Goal: Transaction & Acquisition: Register for event/course

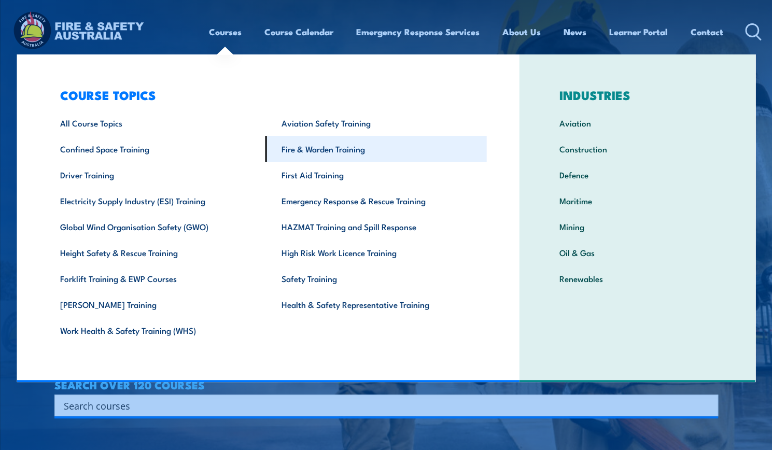
click at [392, 159] on link "Fire & Warden Training" at bounding box center [376, 149] width 221 height 26
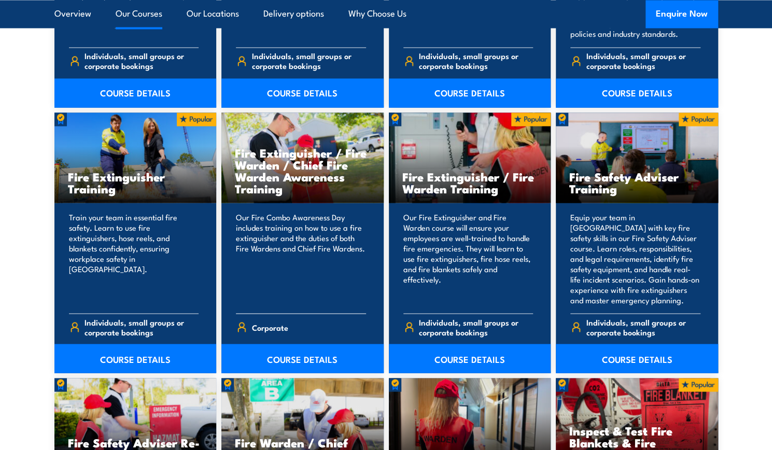
scroll to position [1037, 0]
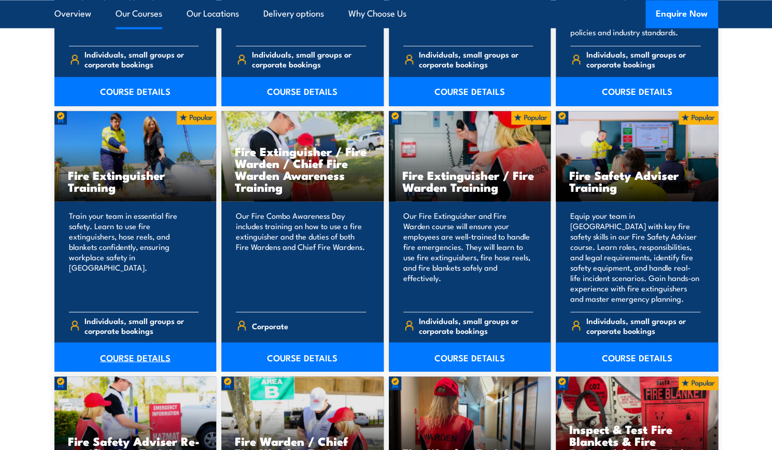
click at [139, 352] on link "COURSE DETAILS" at bounding box center [135, 356] width 162 height 29
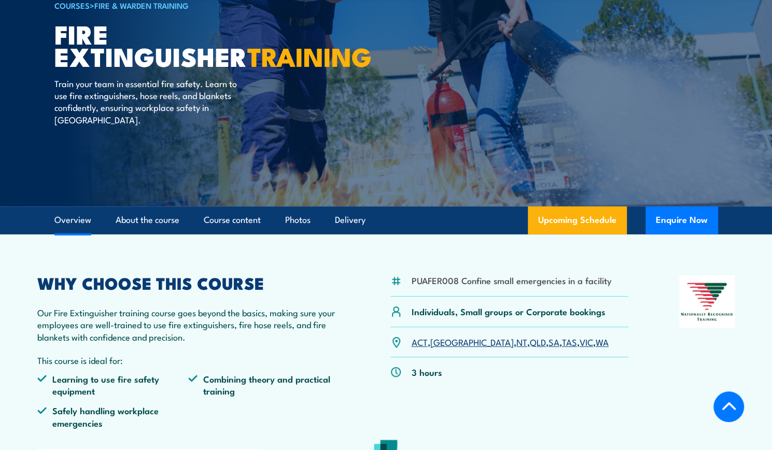
scroll to position [207, 0]
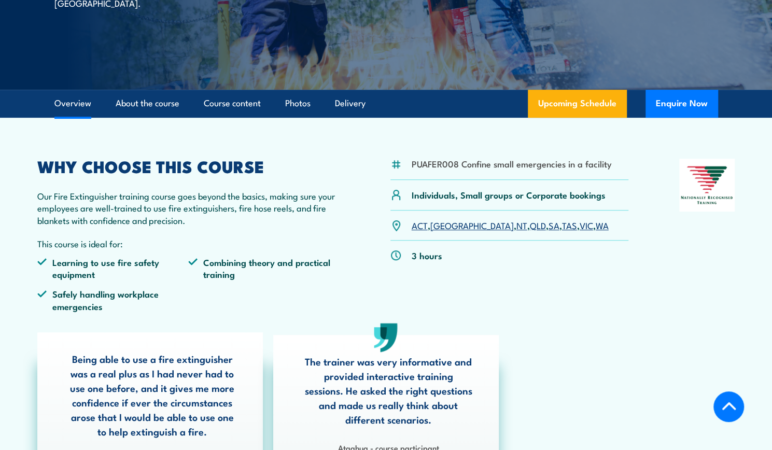
click at [580, 225] on link "VIC" at bounding box center [586, 225] width 13 height 12
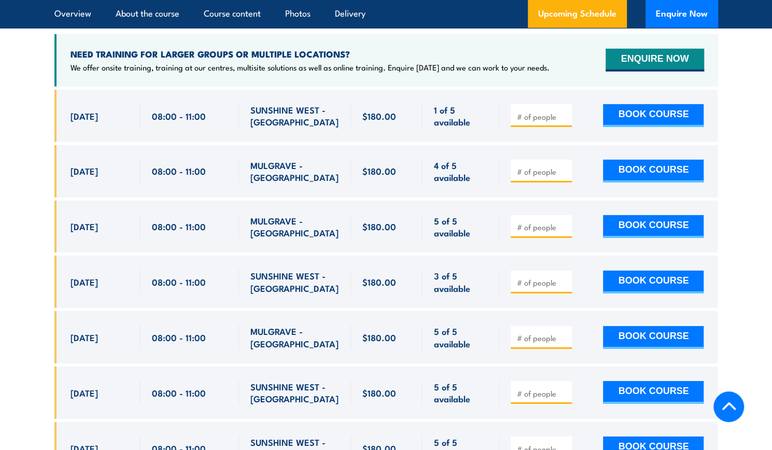
scroll to position [1844, 0]
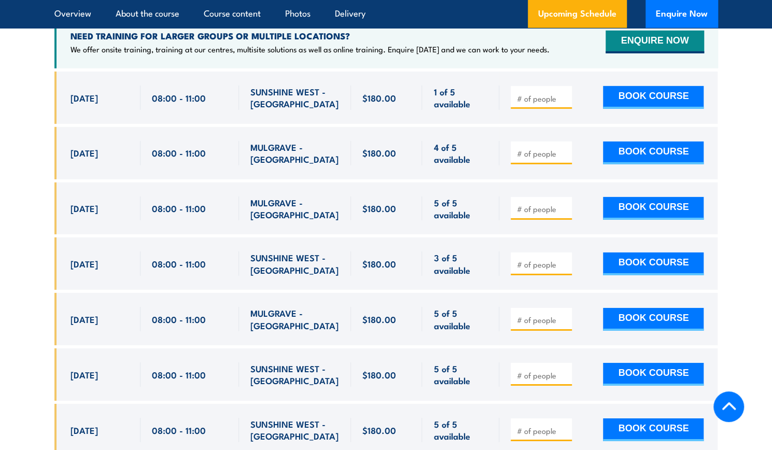
click at [26, 210] on section "UPCOMING SCHEDULE FOR - "Fire Extinguisher Training" 13/08/2025 09/02/2026" at bounding box center [386, 247] width 772 height 671
click at [525, 204] on input "number" at bounding box center [543, 209] width 52 height 10
type input "1"
click at [621, 197] on button "BOOK COURSE" at bounding box center [653, 208] width 101 height 23
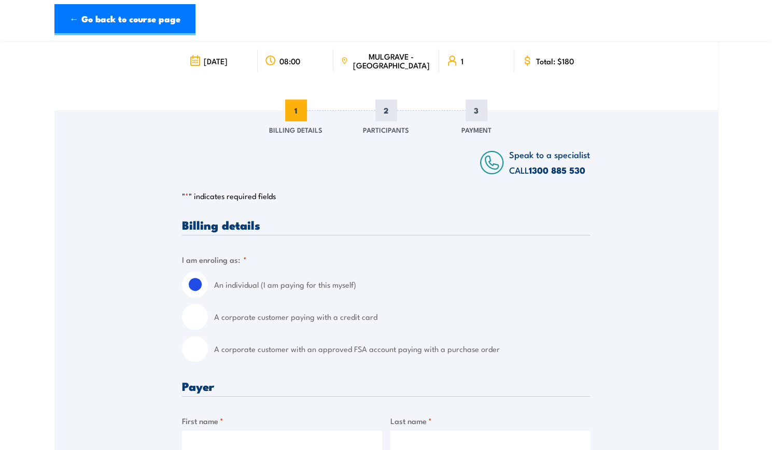
scroll to position [104, 0]
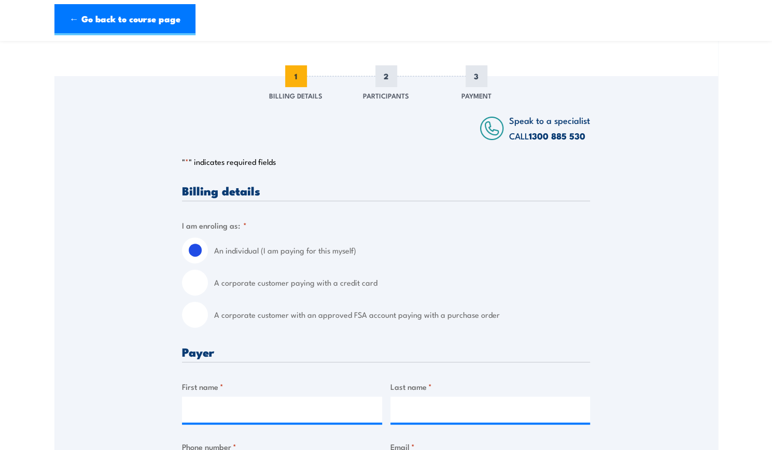
click at [201, 317] on input "A corporate customer with an approved FSA account paying with a purchase order" at bounding box center [195, 315] width 26 height 26
radio input "true"
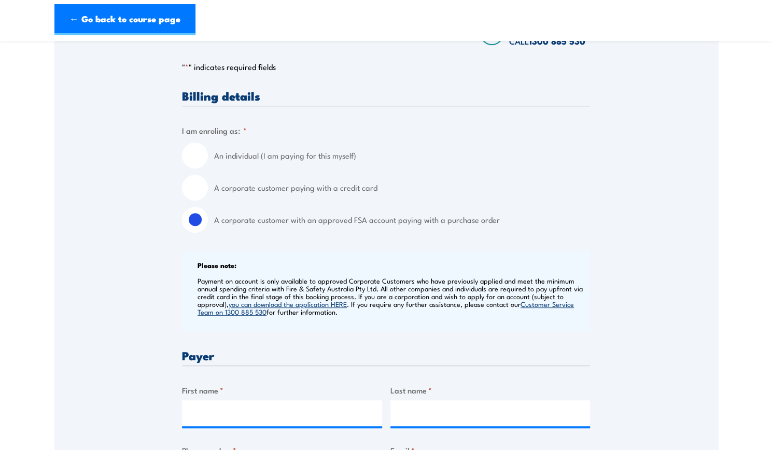
scroll to position [363, 0]
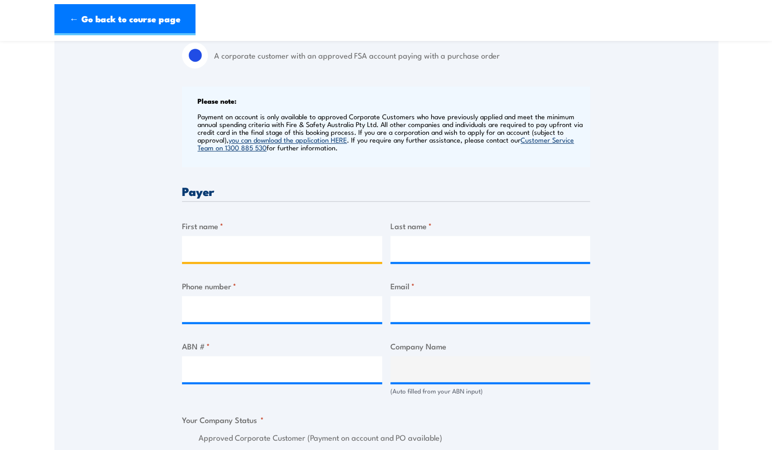
click at [291, 255] on input "First name *" at bounding box center [282, 249] width 200 height 26
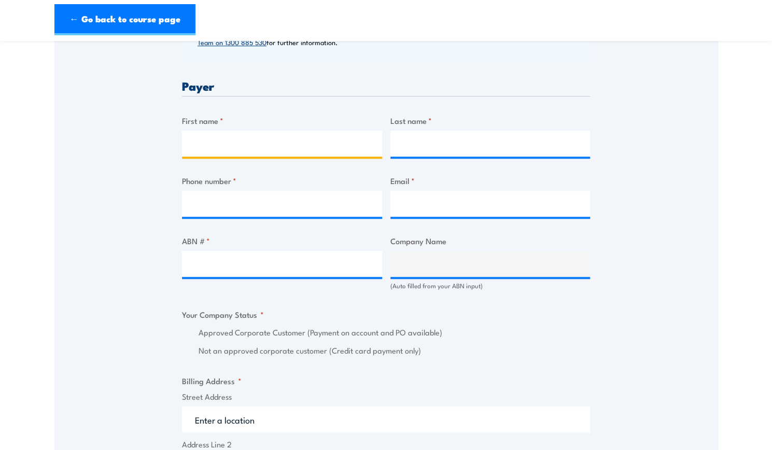
scroll to position [467, 0]
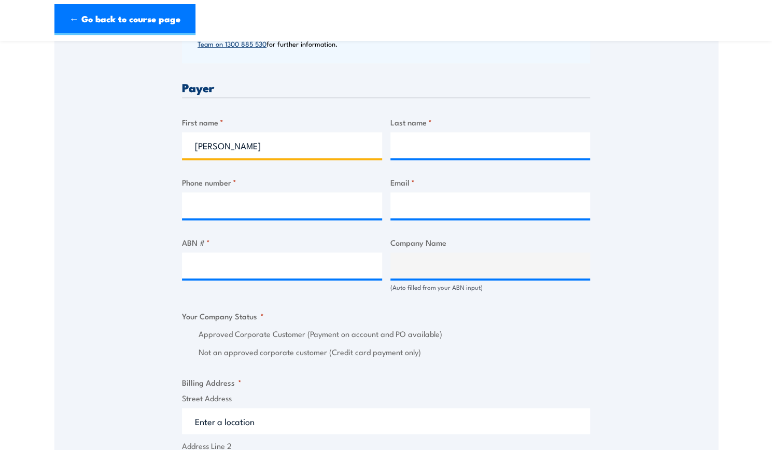
type input "[PERSON_NAME]"
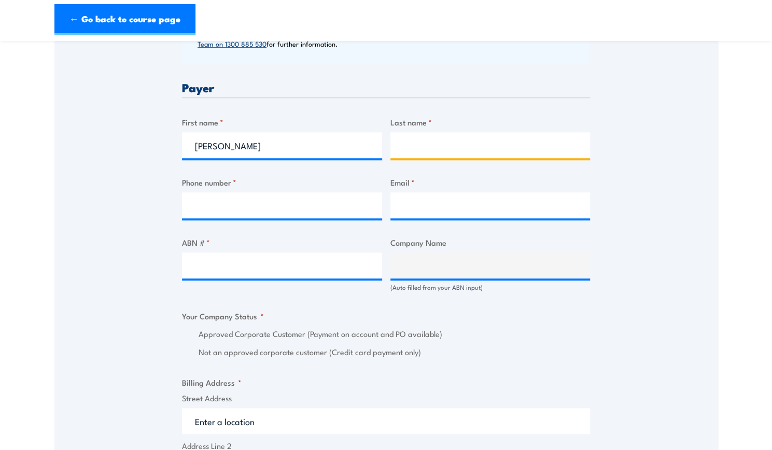
click at [454, 147] on input "Last name *" at bounding box center [491, 145] width 200 height 26
type input "[PERSON_NAME]"
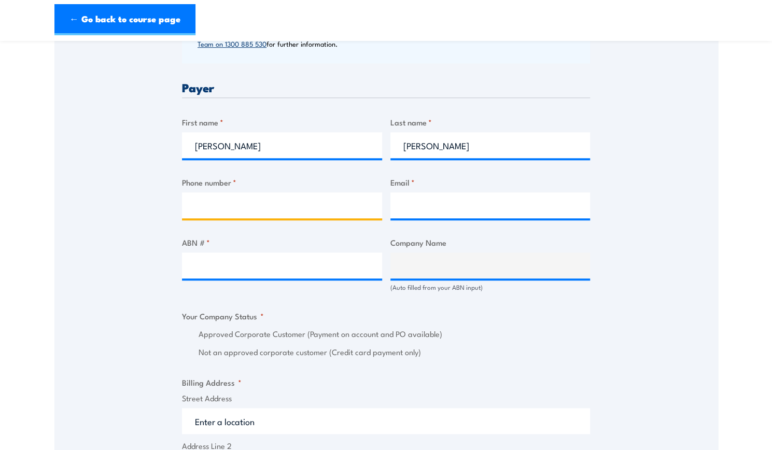
click at [340, 204] on input "Phone number *" at bounding box center [282, 205] width 200 height 26
type input "0425703133"
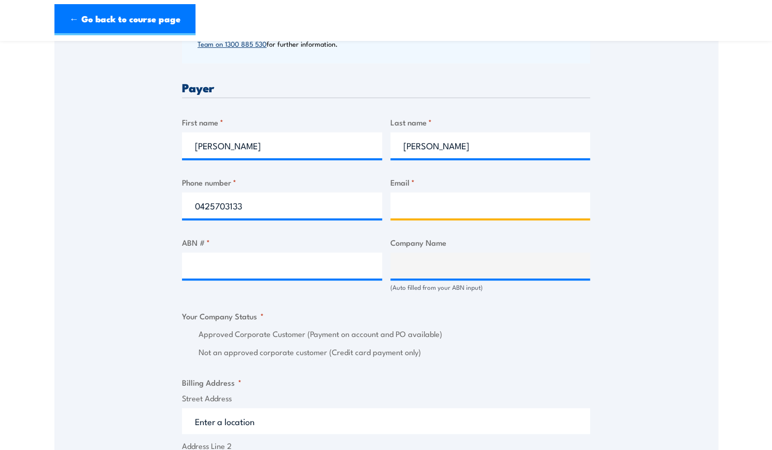
click at [433, 208] on input "Email *" at bounding box center [491, 205] width 200 height 26
drag, startPoint x: 520, startPoint y: 202, endPoint x: 401, endPoint y: 195, distance: 118.5
click at [401, 195] on input "[PERSON_NAME][EMAIL_ADDRESS][PERSON_NAME][DOMAIN_NAME]" at bounding box center [491, 205] width 200 height 26
type input "[EMAIL_ADDRESS][DOMAIN_NAME]"
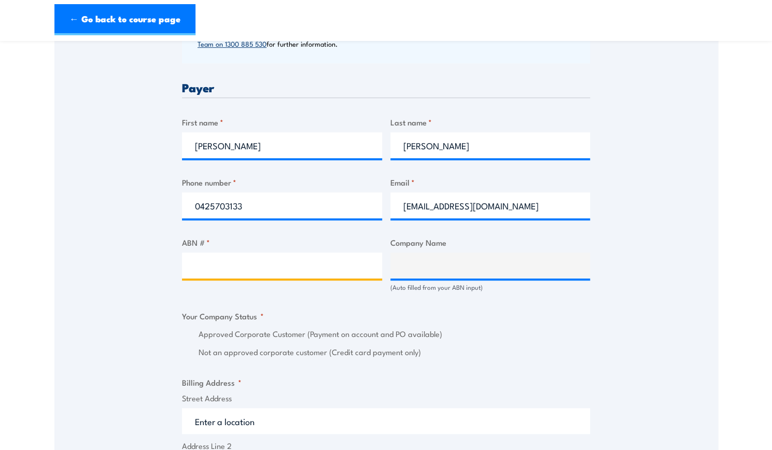
click at [278, 263] on input "ABN # *" at bounding box center [282, 266] width 200 height 26
paste input "17 106 297 394"
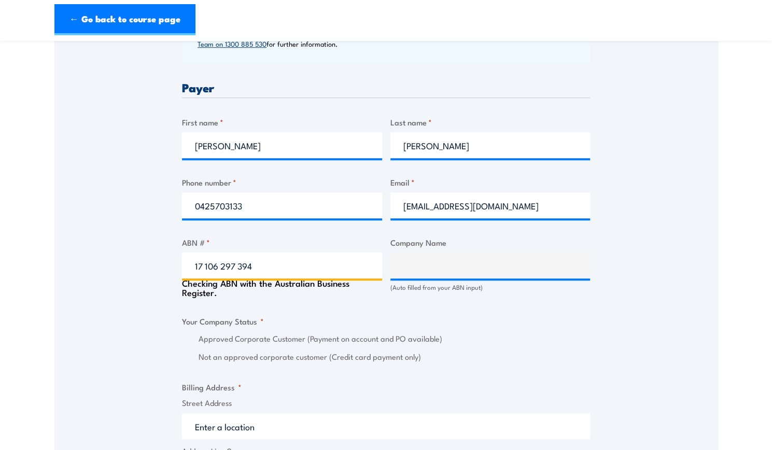
type input "17 106 297 394"
click at [560, 335] on label "Approved Corporate Customer (Payment on account and PO available)" at bounding box center [395, 339] width 392 height 12
type input "GRILL'D PTY LTD"
radio input "true"
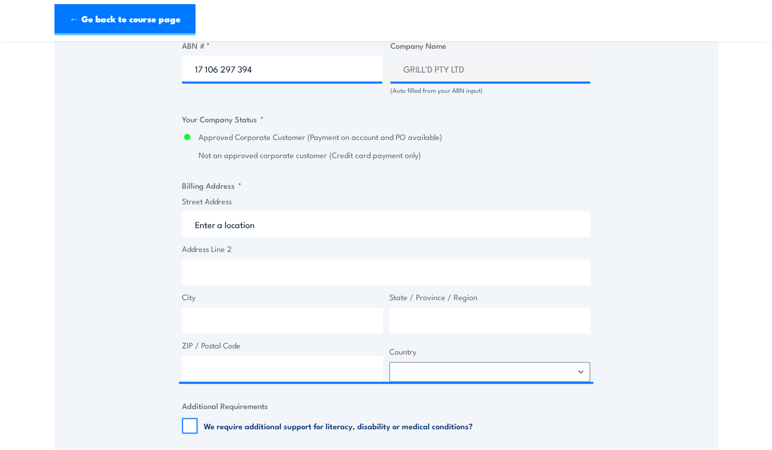
scroll to position [622, 0]
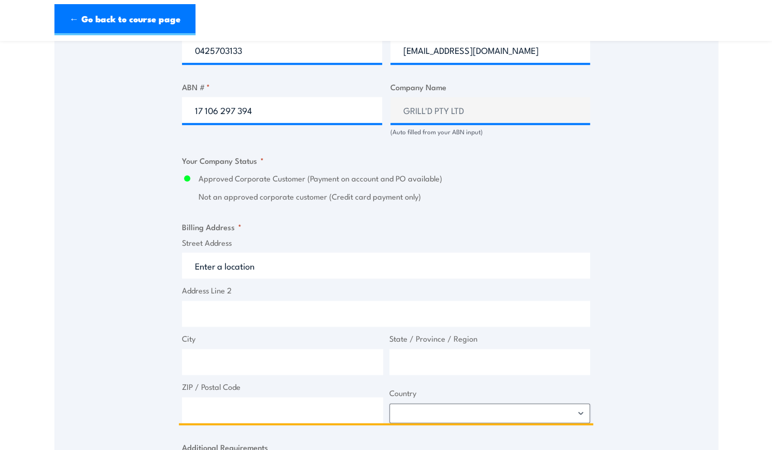
click at [275, 276] on input "Street Address" at bounding box center [386, 266] width 408 height 26
click at [298, 273] on input "Street Address" at bounding box center [386, 266] width 408 height 26
paste input "Level 1&2 [GEOGRAPHIC_DATA][STREET_ADDRESS][DEMOGRAPHIC_DATA]"
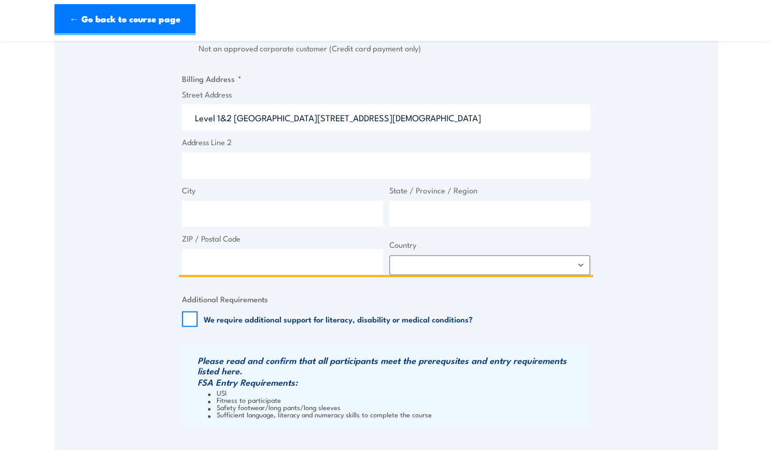
scroll to position [778, 0]
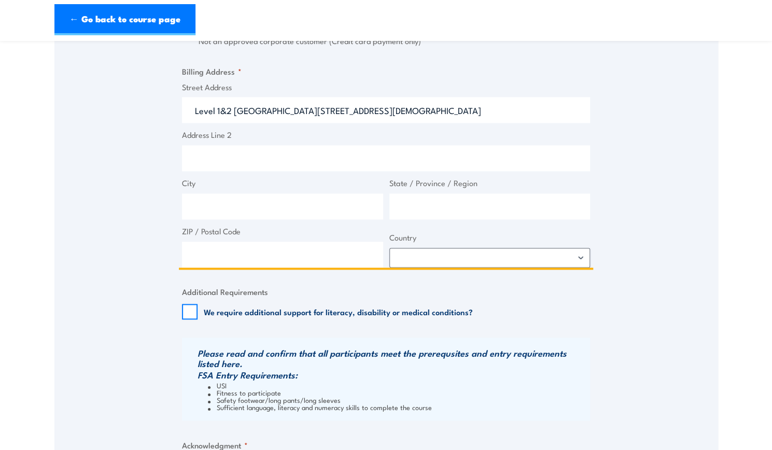
type input "Level 1&2 [GEOGRAPHIC_DATA][STREET_ADDRESS][DEMOGRAPHIC_DATA]"
click at [236, 205] on input "City" at bounding box center [282, 206] width 201 height 26
type input "Victoria"
click at [450, 198] on input "State / Province / Region" at bounding box center [489, 206] width 201 height 26
type input "Victoria"
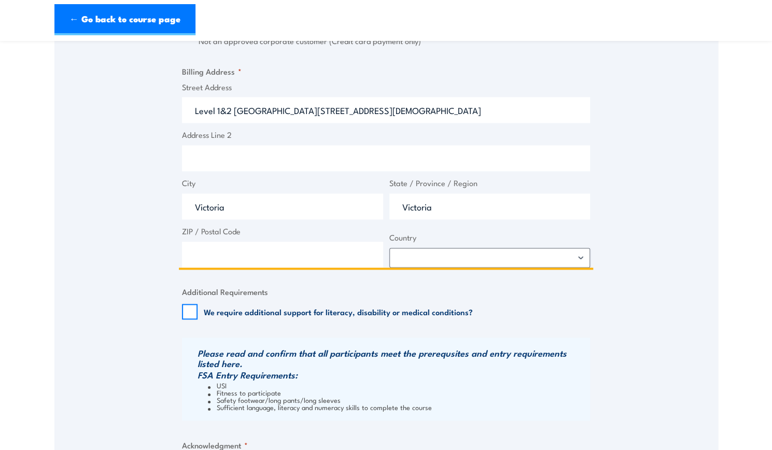
click at [340, 250] on input "ZIP / Postal Code" at bounding box center [282, 255] width 201 height 26
type input "3121"
click at [443, 259] on select "[GEOGRAPHIC_DATA] [GEOGRAPHIC_DATA] [GEOGRAPHIC_DATA] [US_STATE] [GEOGRAPHIC_DA…" at bounding box center [489, 258] width 201 height 20
select select "[GEOGRAPHIC_DATA]"
click at [389, 248] on select "[GEOGRAPHIC_DATA] [GEOGRAPHIC_DATA] [GEOGRAPHIC_DATA] [US_STATE] [GEOGRAPHIC_DA…" at bounding box center [489, 258] width 201 height 20
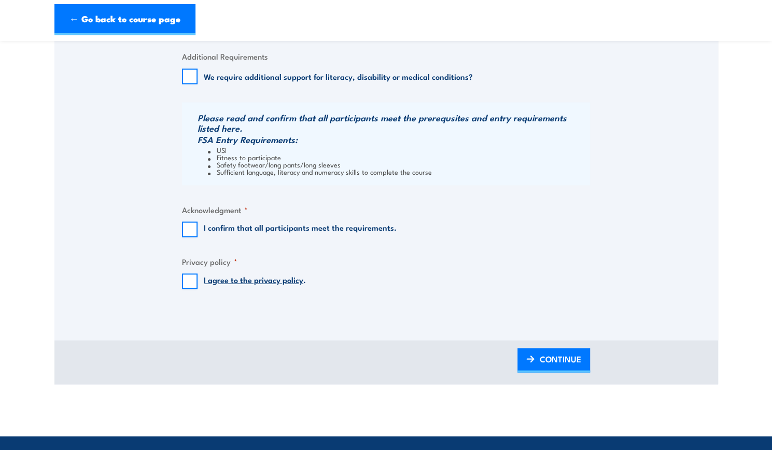
scroll to position [1037, 0]
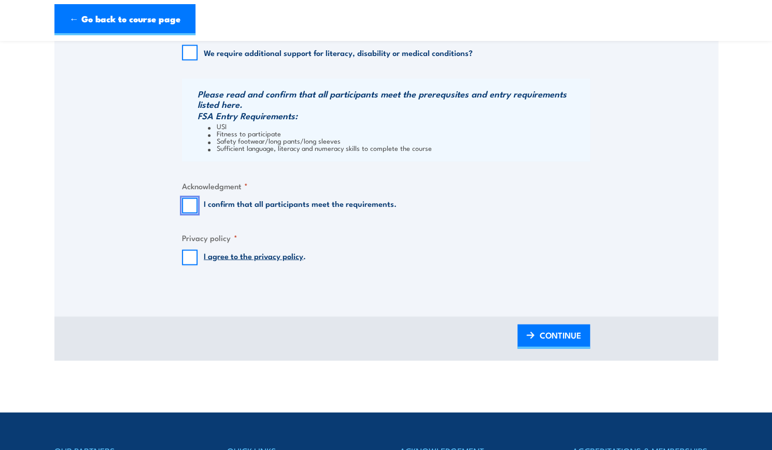
click at [188, 204] on input "I confirm that all participants meet the requirements." at bounding box center [190, 206] width 16 height 16
checkbox input "true"
click at [187, 262] on input "I agree to the privacy policy ." at bounding box center [190, 257] width 16 height 16
checkbox input "true"
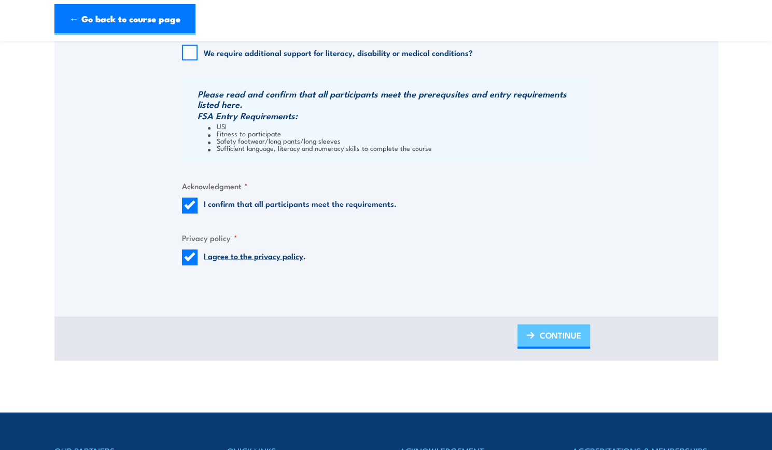
click at [553, 341] on span "CONTINUE" at bounding box center [560, 334] width 41 height 27
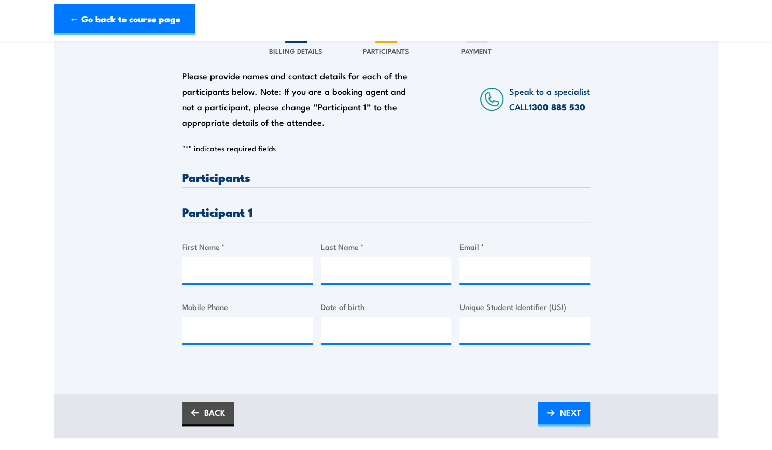
scroll to position [207, 0]
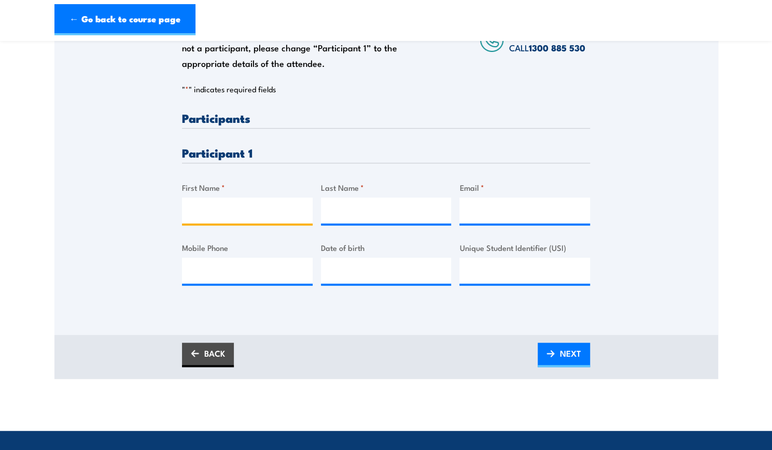
click at [295, 215] on input "First Name *" at bounding box center [247, 211] width 131 height 26
type input "[PERSON_NAME]"
click at [342, 194] on div "Last Name *" at bounding box center [386, 203] width 131 height 42
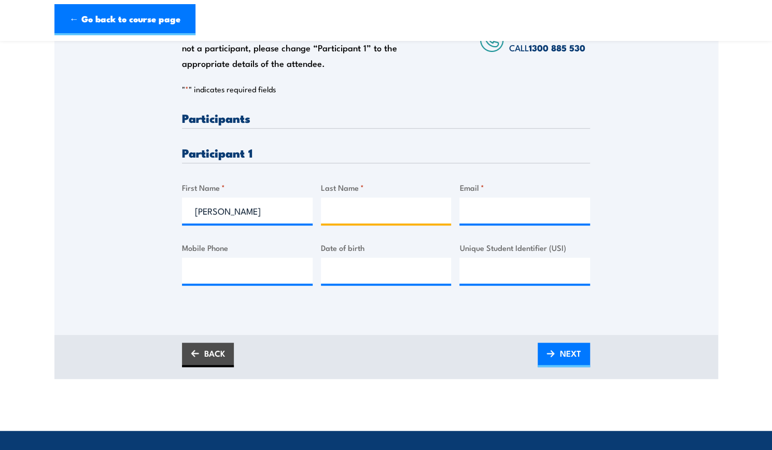
click at [372, 208] on input "Last Name *" at bounding box center [386, 211] width 131 height 26
type input "[PERSON_NAME]"
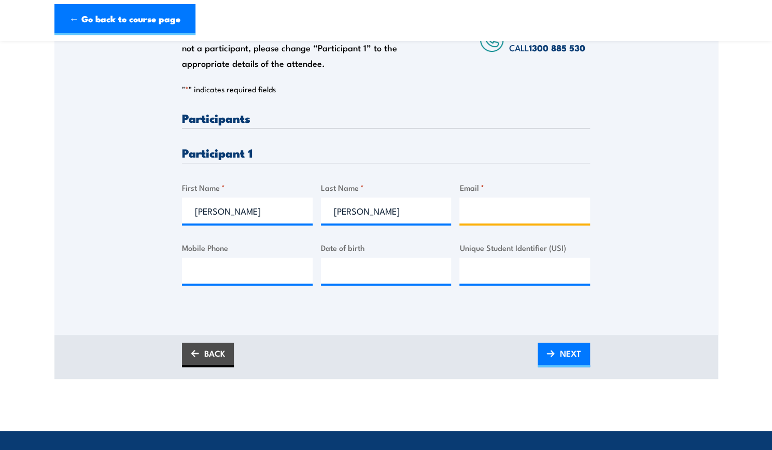
click at [521, 218] on input "Email *" at bounding box center [524, 211] width 131 height 26
type input "[PERSON_NAME][EMAIL_ADDRESS][PERSON_NAME][DOMAIN_NAME]"
click at [411, 313] on div "Please provide names and contact details for each of the participants below. No…" at bounding box center [386, 154] width 664 height 363
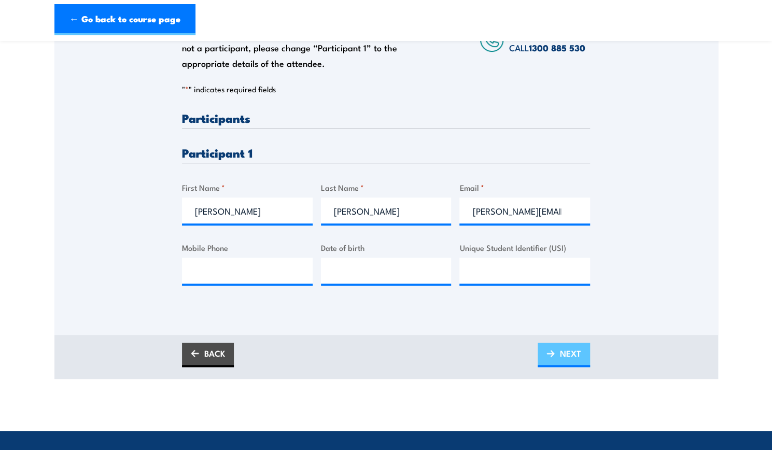
click at [563, 358] on span "NEXT" at bounding box center [570, 353] width 21 height 27
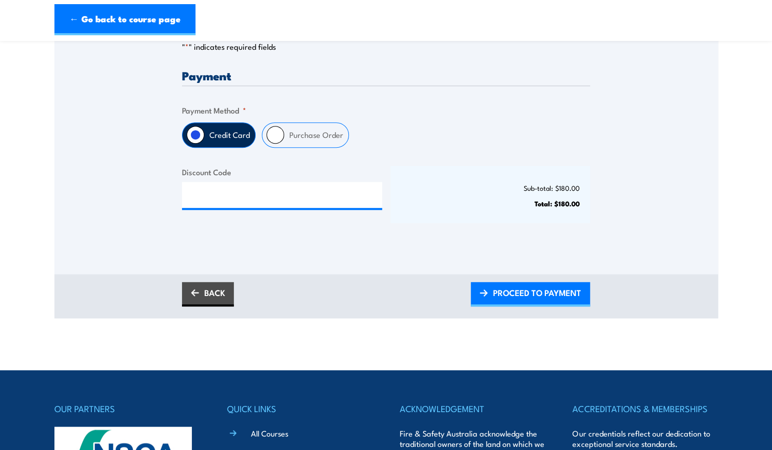
scroll to position [259, 0]
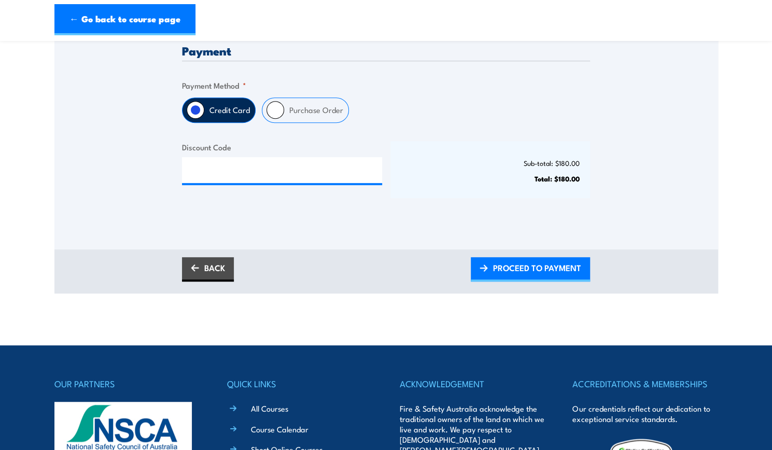
click at [278, 112] on input "Purchase Order" at bounding box center [276, 110] width 18 height 18
radio input "true"
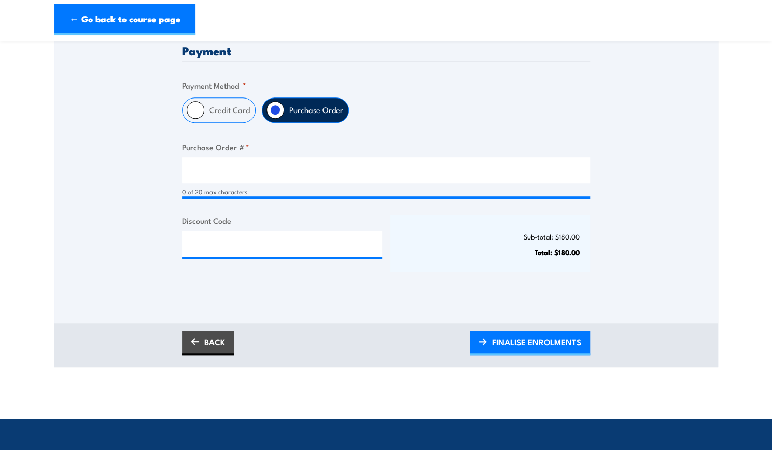
click at [311, 153] on div "Purchase Order # * 0 of 20 max characters" at bounding box center [386, 168] width 408 height 55
click at [312, 172] on input "Purchase Order # *" at bounding box center [386, 170] width 408 height 26
type input "adriansommer"
click at [454, 254] on p "Total: $180.00" at bounding box center [490, 252] width 179 height 8
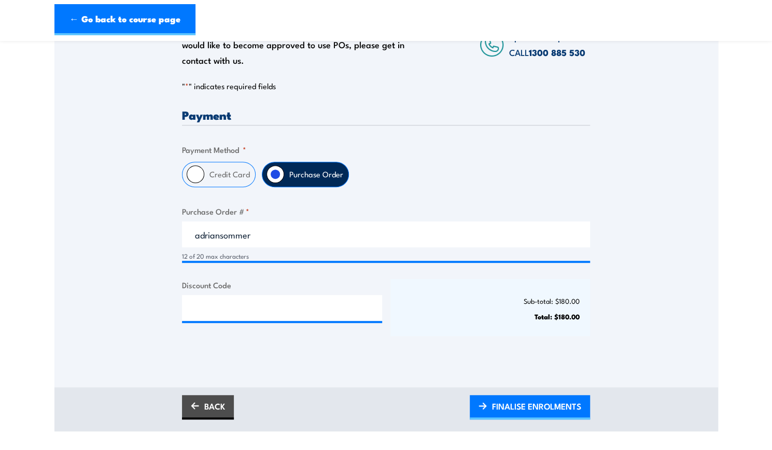
scroll to position [207, 0]
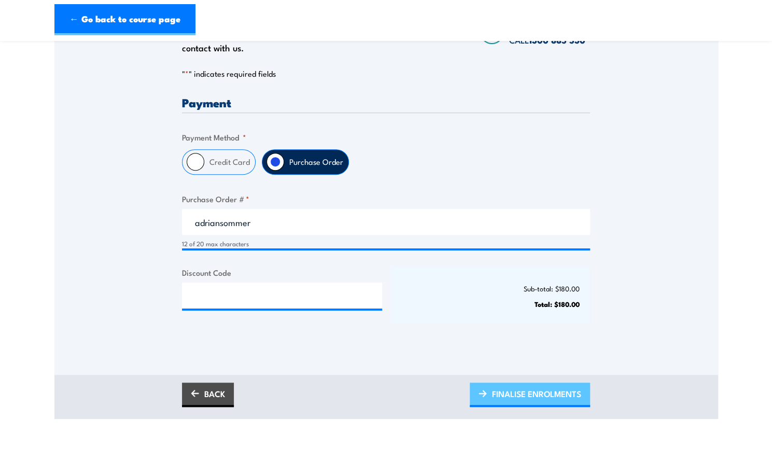
click at [548, 398] on span "FINALISE ENROLMENTS" at bounding box center [536, 393] width 89 height 27
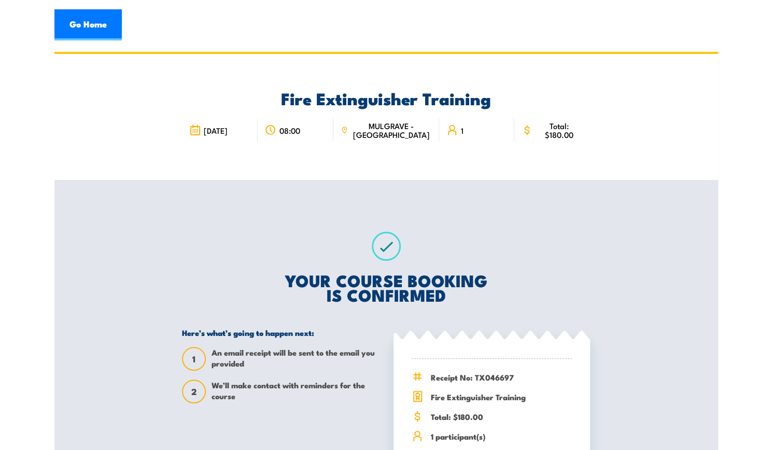
click at [655, 159] on div "Fire Extinguisher Training [DATE] 08:00 1" at bounding box center [386, 117] width 664 height 126
